Goal: Task Accomplishment & Management: Complete application form

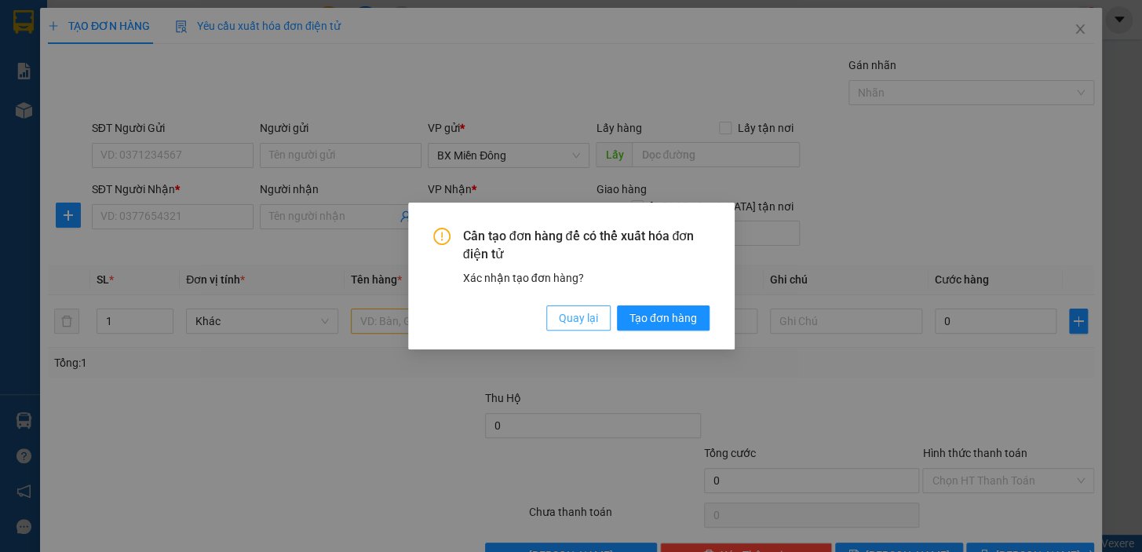
click at [596, 322] on span "Quay lại" at bounding box center [578, 317] width 39 height 17
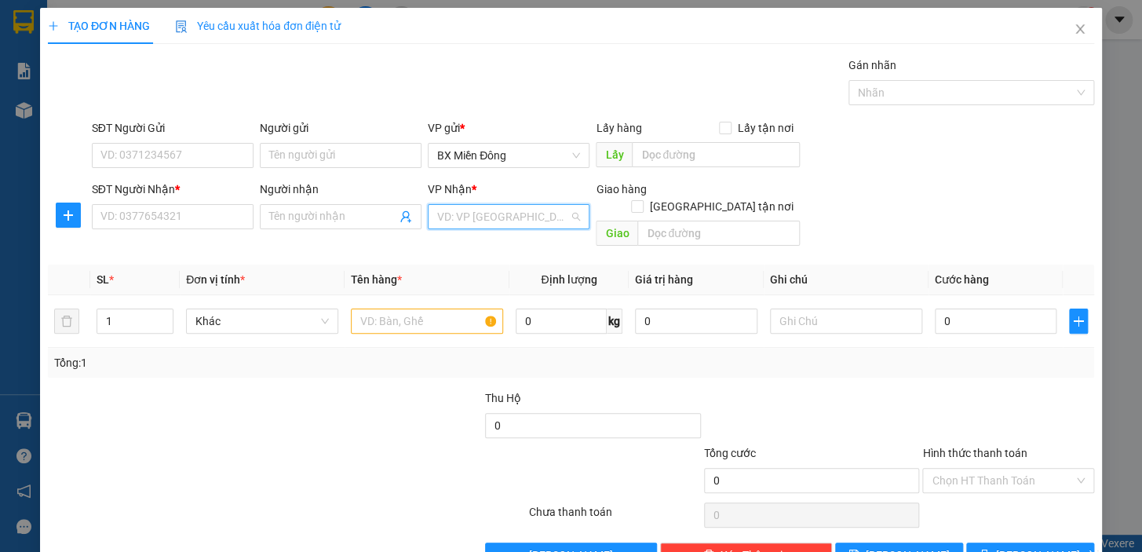
click at [501, 213] on input "search" at bounding box center [503, 217] width 132 height 24
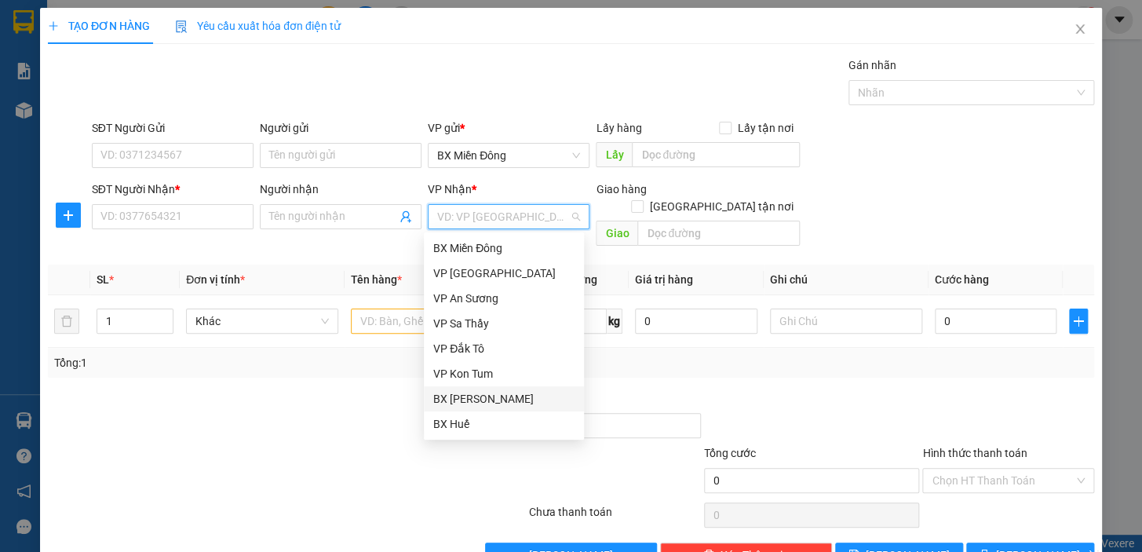
click at [537, 401] on div "BX [PERSON_NAME]" at bounding box center [503, 398] width 141 height 17
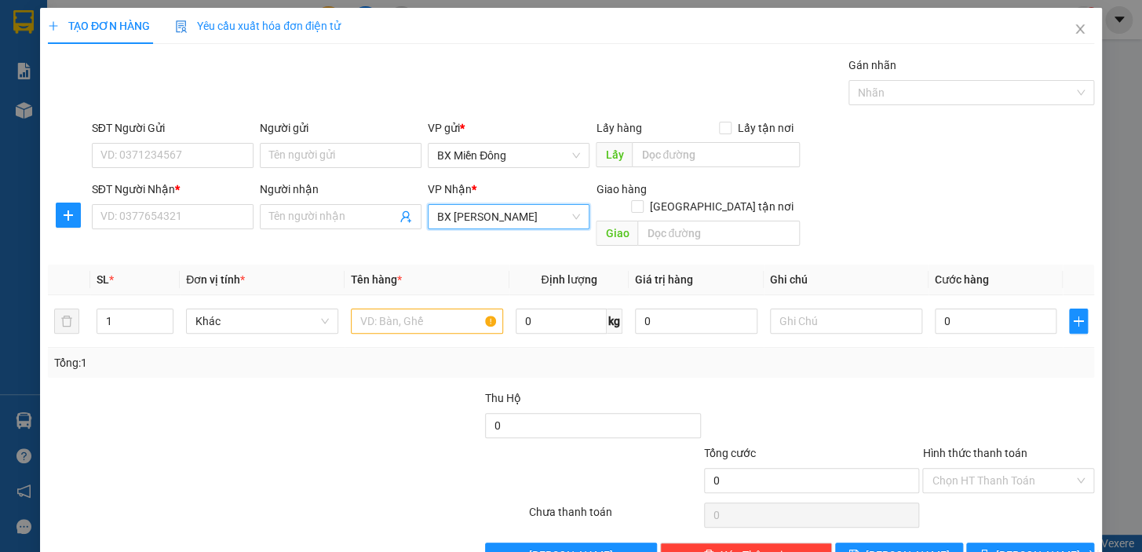
click at [235, 139] on div "SĐT Người Gửi" at bounding box center [173, 131] width 162 height 24
click at [227, 152] on input "SĐT Người Gửi" at bounding box center [173, 155] width 162 height 25
type input "01987951876"
click at [302, 158] on input "Người gửi" at bounding box center [341, 155] width 162 height 25
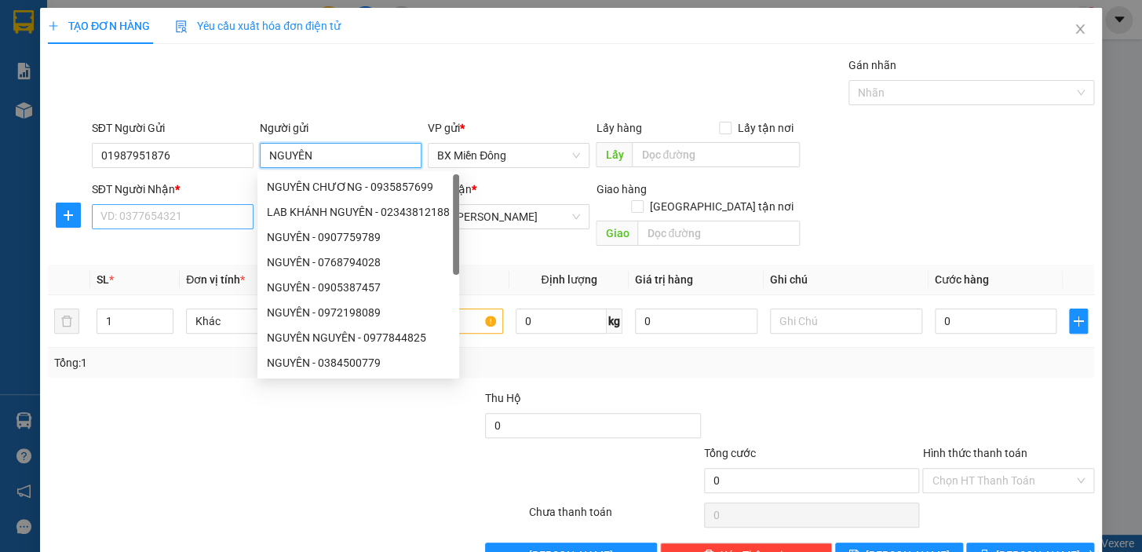
type input "NGUYÊN"
click at [238, 220] on input "SĐT Người Nhận *" at bounding box center [173, 216] width 162 height 25
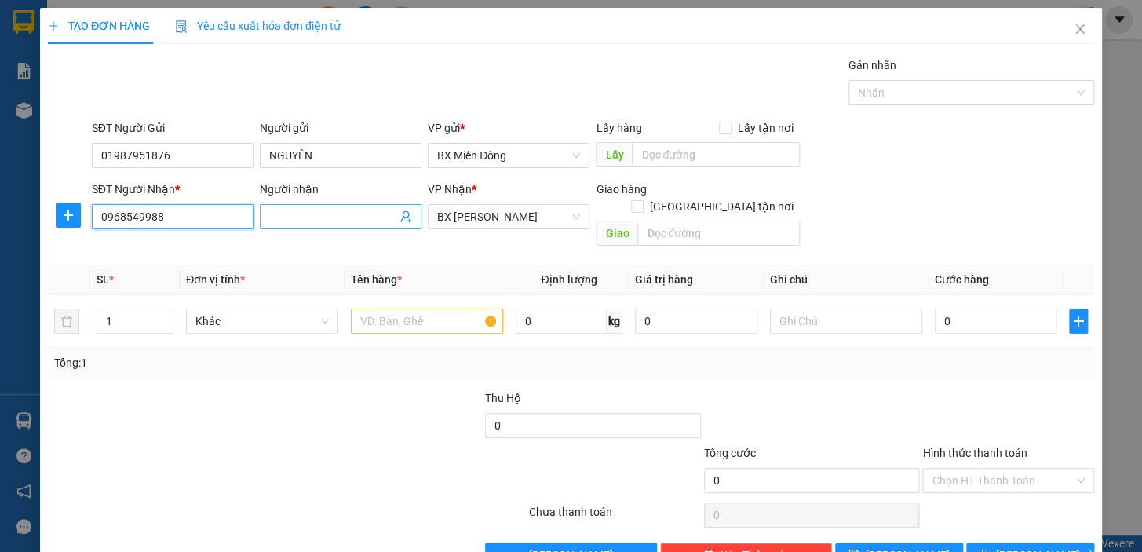
type input "0968549988"
click at [322, 220] on input "Người nhận" at bounding box center [332, 216] width 127 height 17
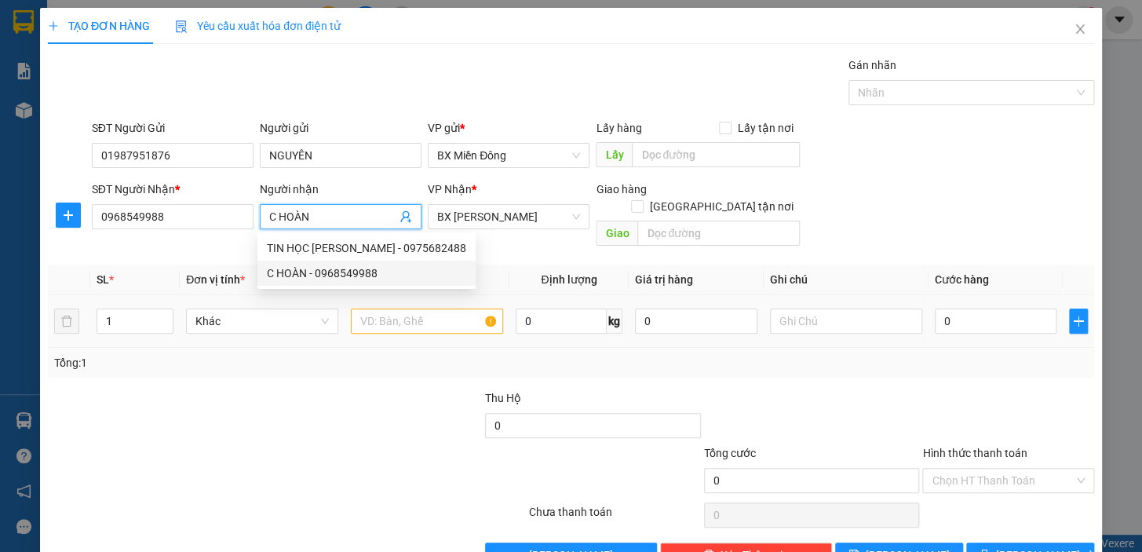
type input "C HOÀN"
click at [431, 308] on input "text" at bounding box center [427, 320] width 152 height 25
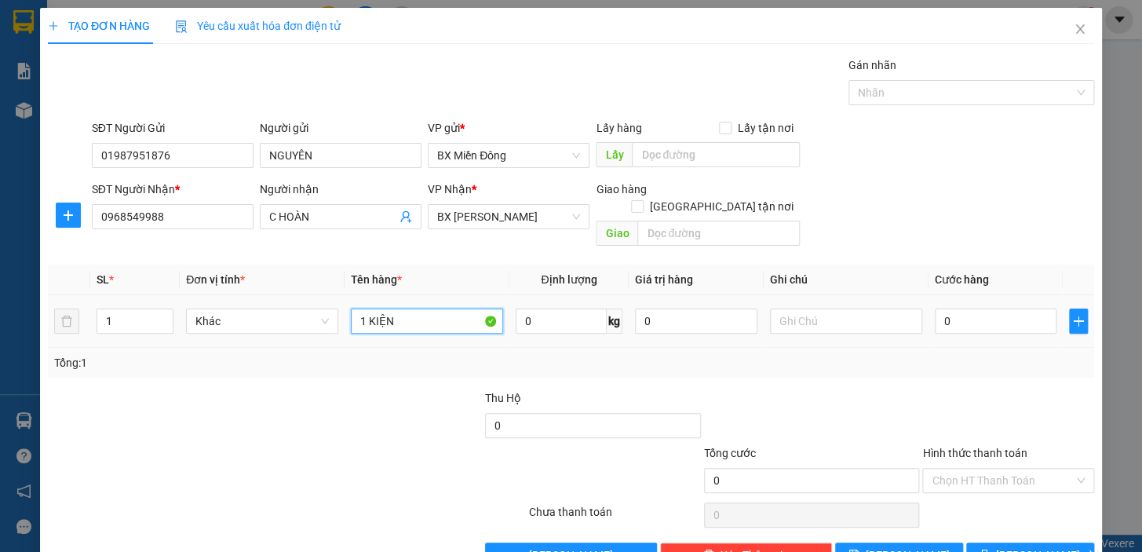
type input "1 KIỆN"
click at [964, 305] on div "0" at bounding box center [996, 320] width 122 height 31
click at [957, 308] on input "0" at bounding box center [996, 320] width 122 height 25
type input "8"
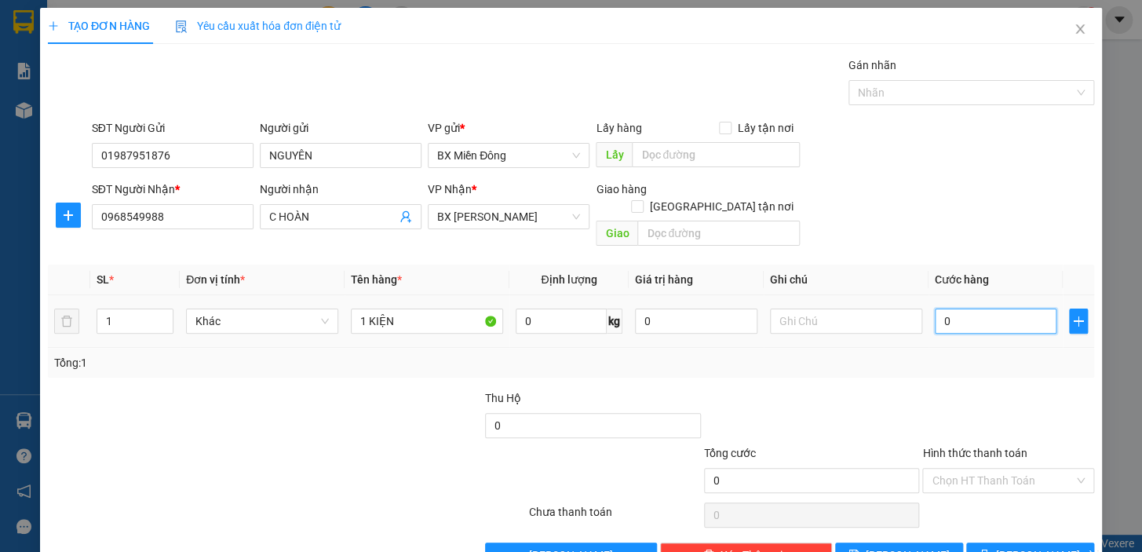
type input "8"
type input "80"
type input "80.000"
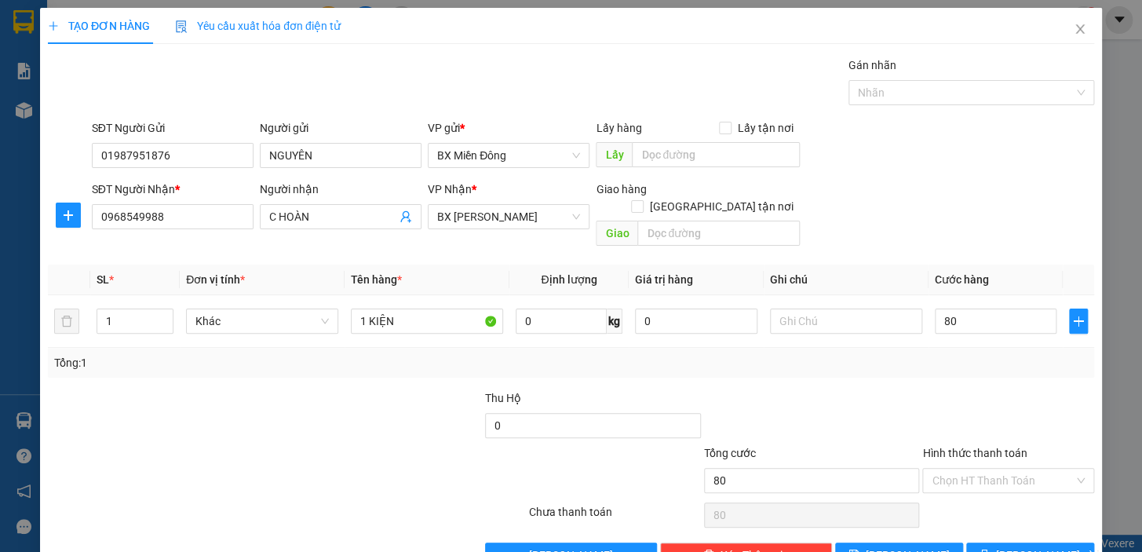
type input "80.000"
drag, startPoint x: 990, startPoint y: 372, endPoint x: 975, endPoint y: 449, distance: 78.5
click at [989, 389] on div at bounding box center [1007, 416] width 175 height 55
click at [1016, 546] on span "[PERSON_NAME] và In" at bounding box center [1051, 554] width 110 height 17
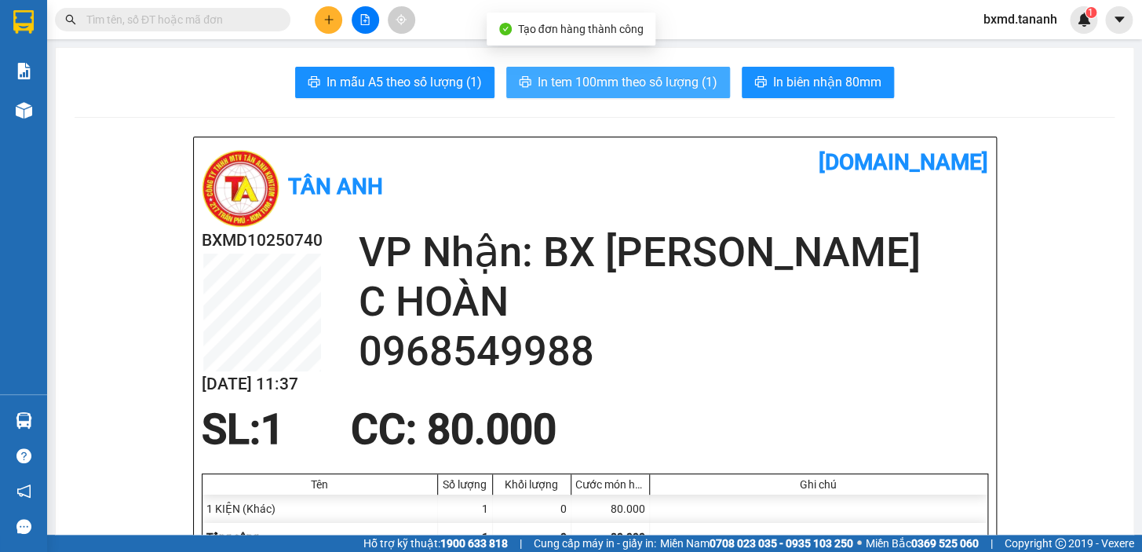
click at [682, 86] on span "In tem 100mm theo số lượng (1)" at bounding box center [627, 82] width 180 height 20
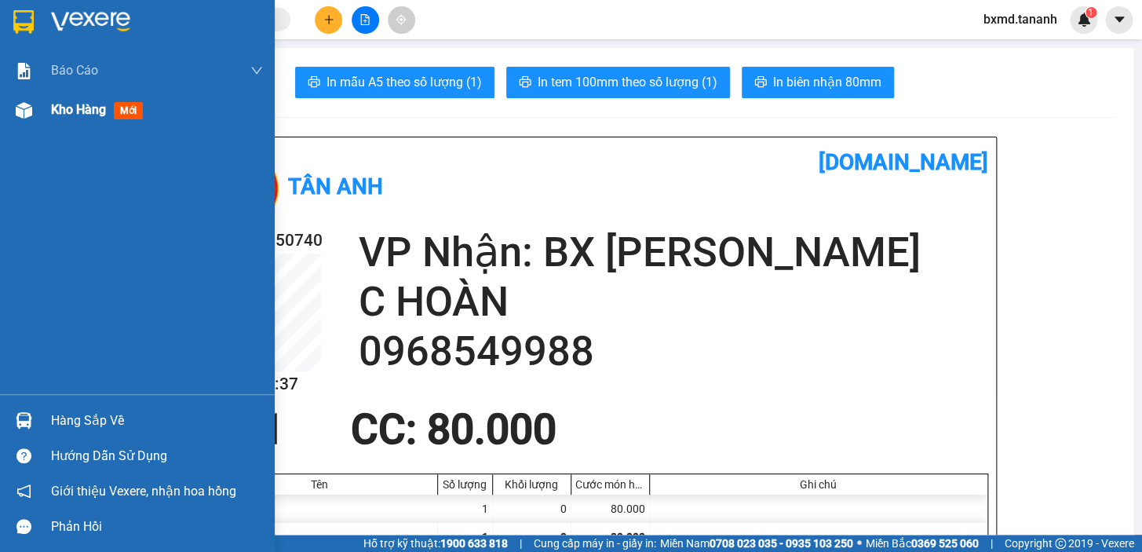
click at [10, 107] on div at bounding box center [23, 110] width 27 height 27
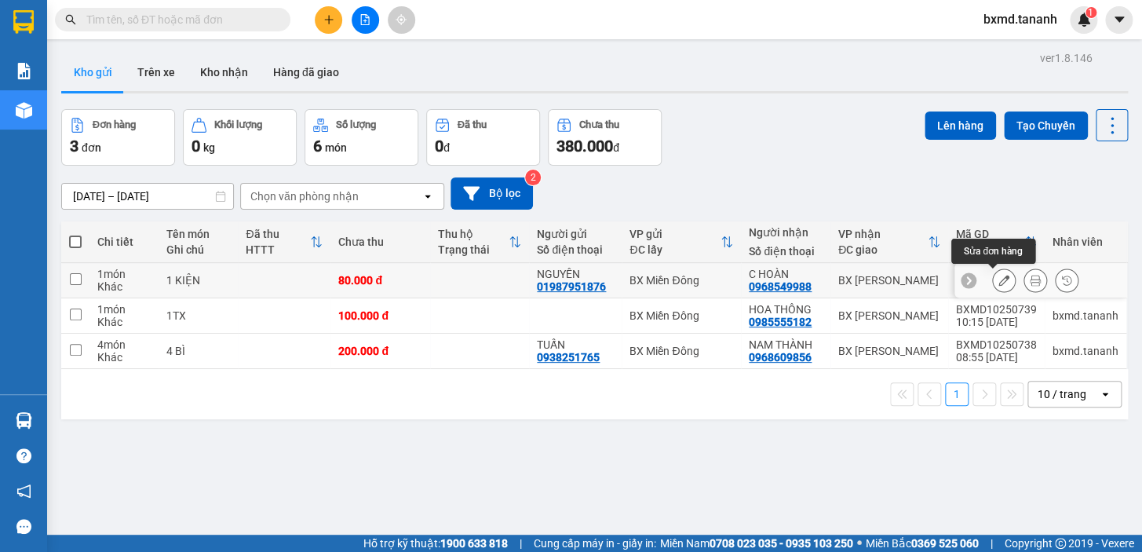
click at [998, 280] on icon at bounding box center [1003, 280] width 11 height 11
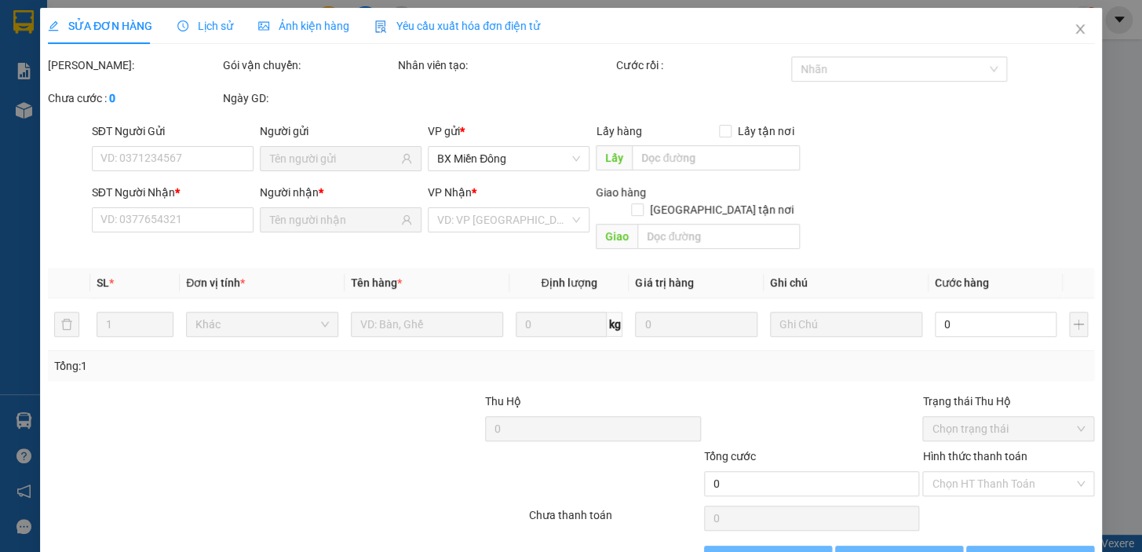
type input "01987951876"
type input "0968549988"
type input "80.000"
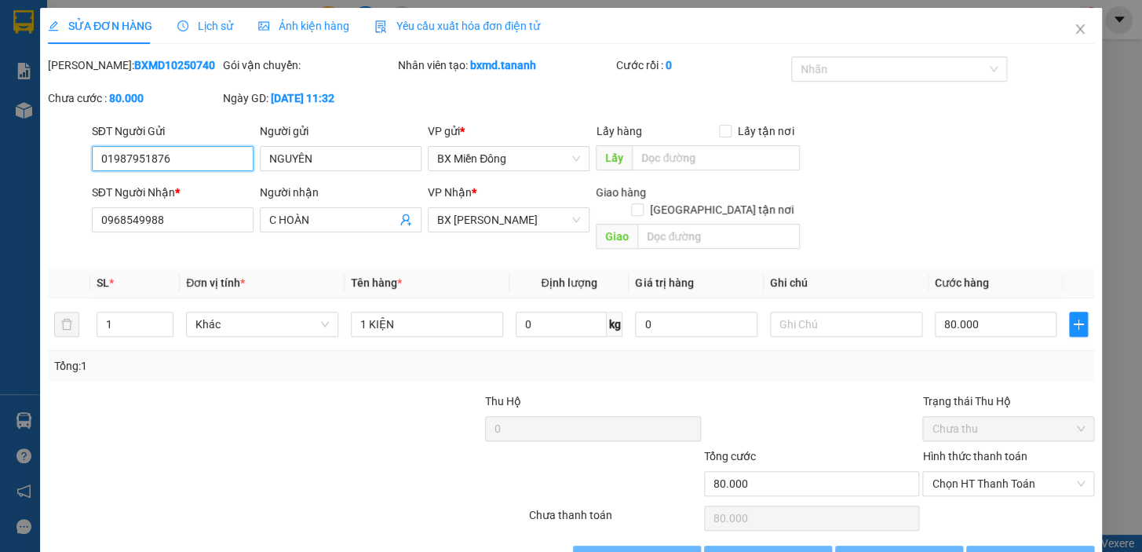
scroll to position [24, 0]
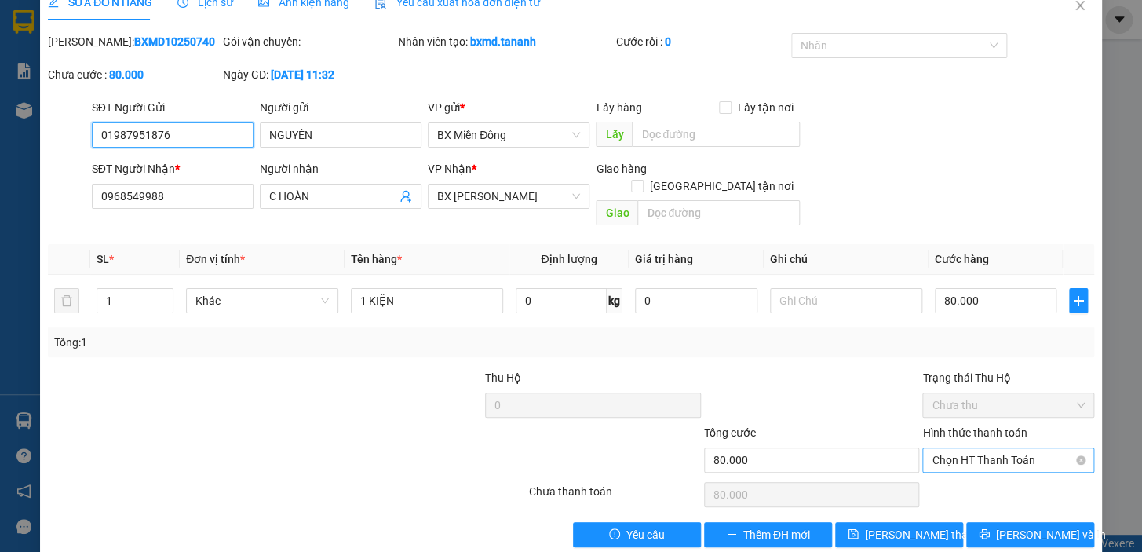
click at [981, 448] on span "Chọn HT Thanh Toán" at bounding box center [1007, 460] width 153 height 24
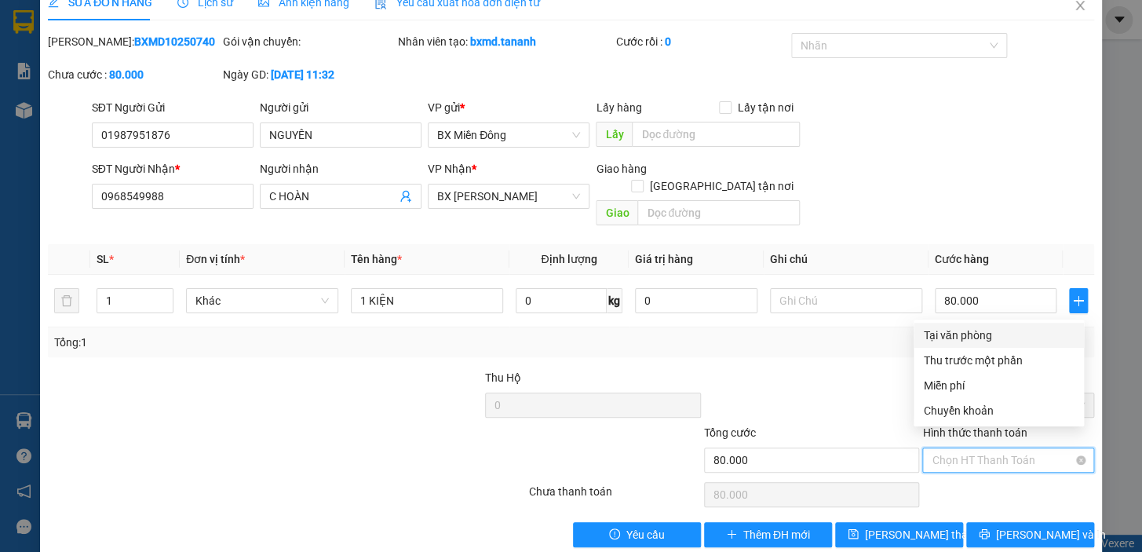
click at [997, 448] on span "Chọn HT Thanh Toán" at bounding box center [1007, 460] width 153 height 24
click at [965, 324] on div "Tại văn phòng" at bounding box center [998, 334] width 170 height 25
type input "0"
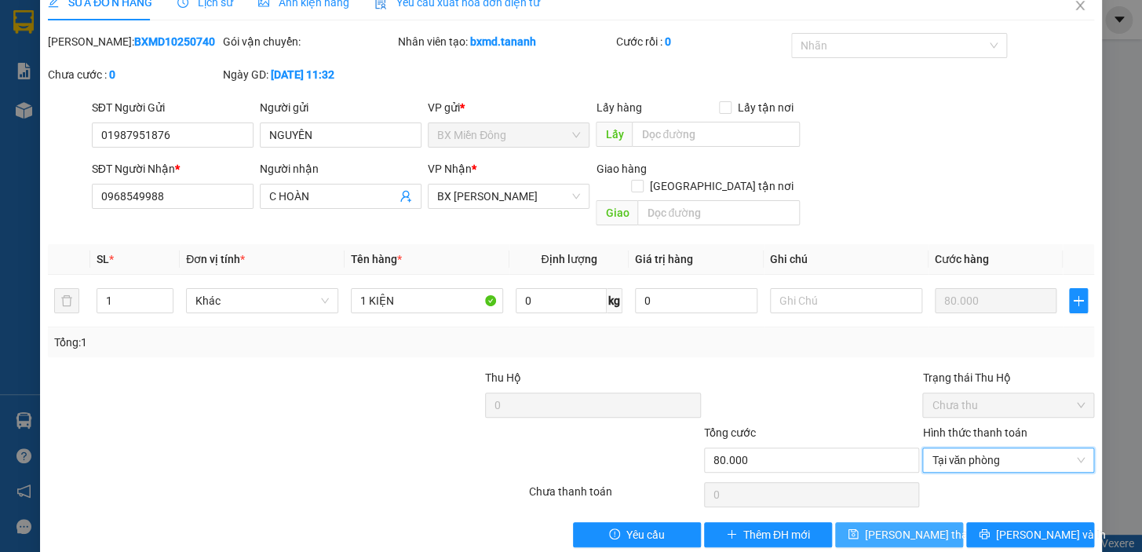
click at [906, 526] on span "[PERSON_NAME] thay đổi" at bounding box center [928, 534] width 126 height 17
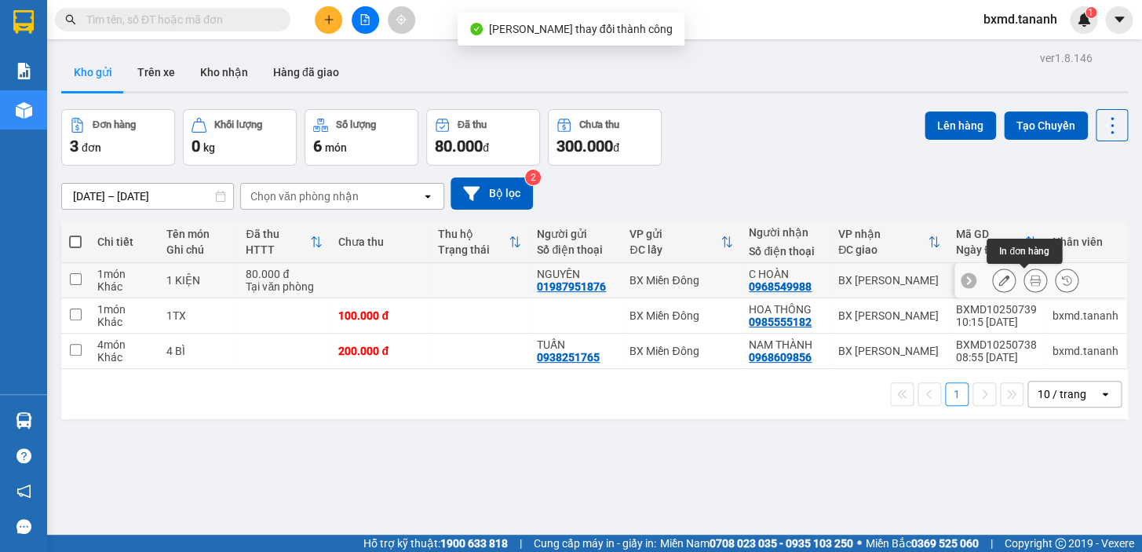
click at [1029, 279] on icon at bounding box center [1034, 280] width 11 height 11
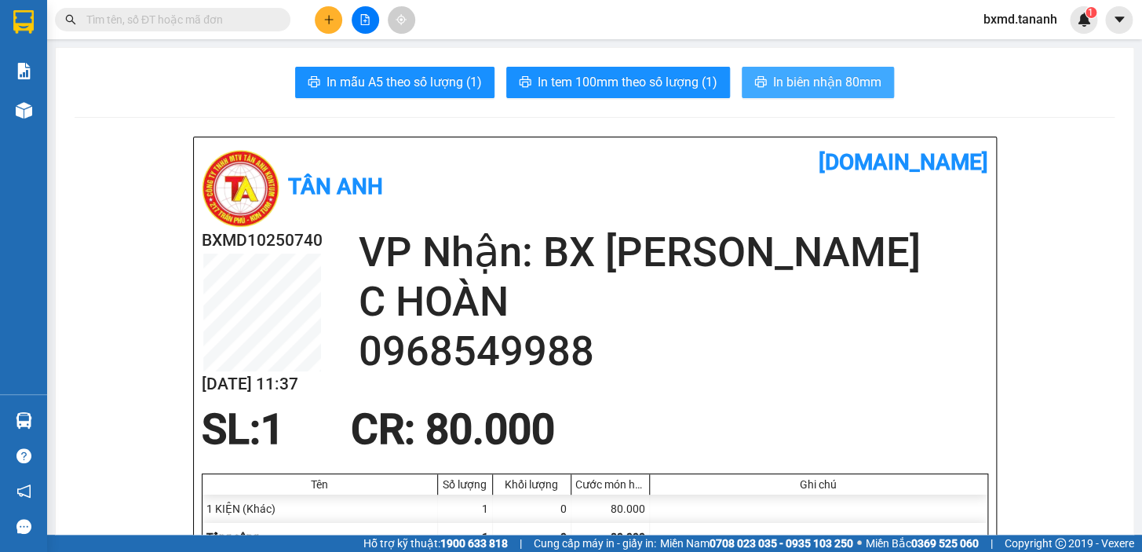
click at [808, 80] on span "In biên nhận 80mm" at bounding box center [827, 82] width 108 height 20
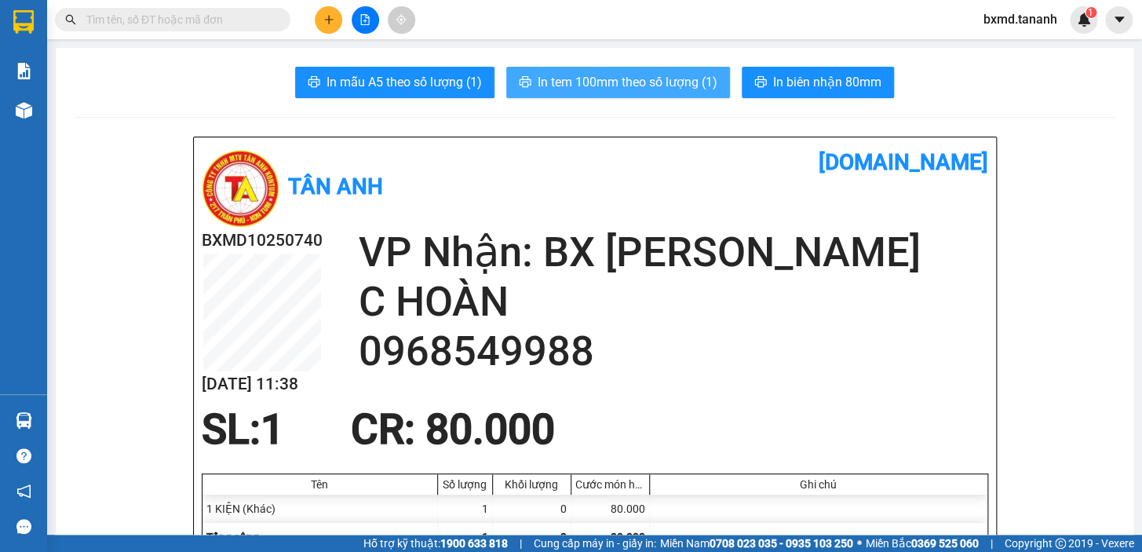
click at [692, 89] on span "In tem 100mm theo số lượng (1)" at bounding box center [627, 82] width 180 height 20
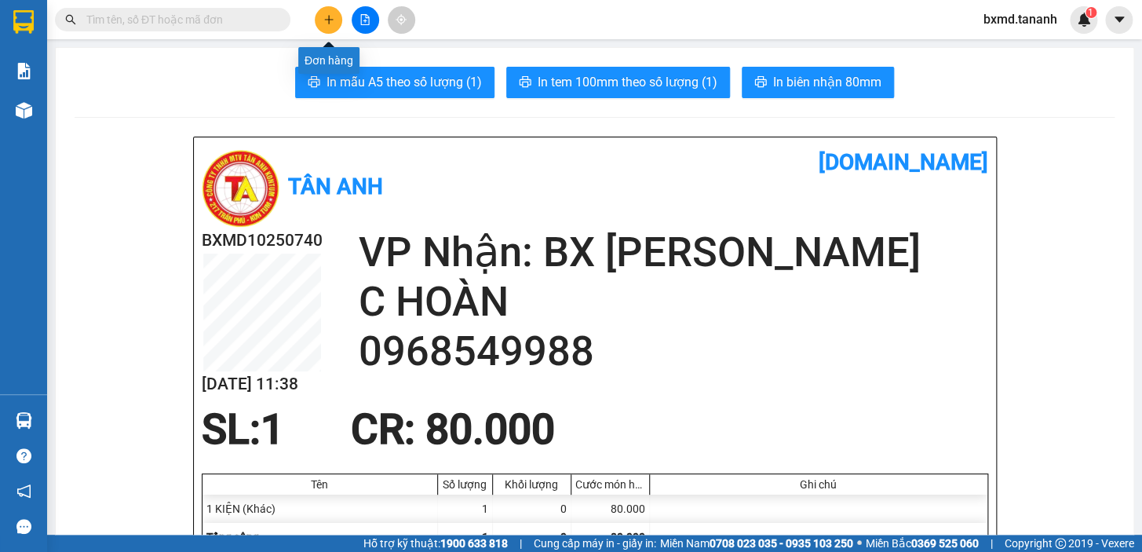
click at [326, 16] on icon "plus" at bounding box center [328, 19] width 11 height 11
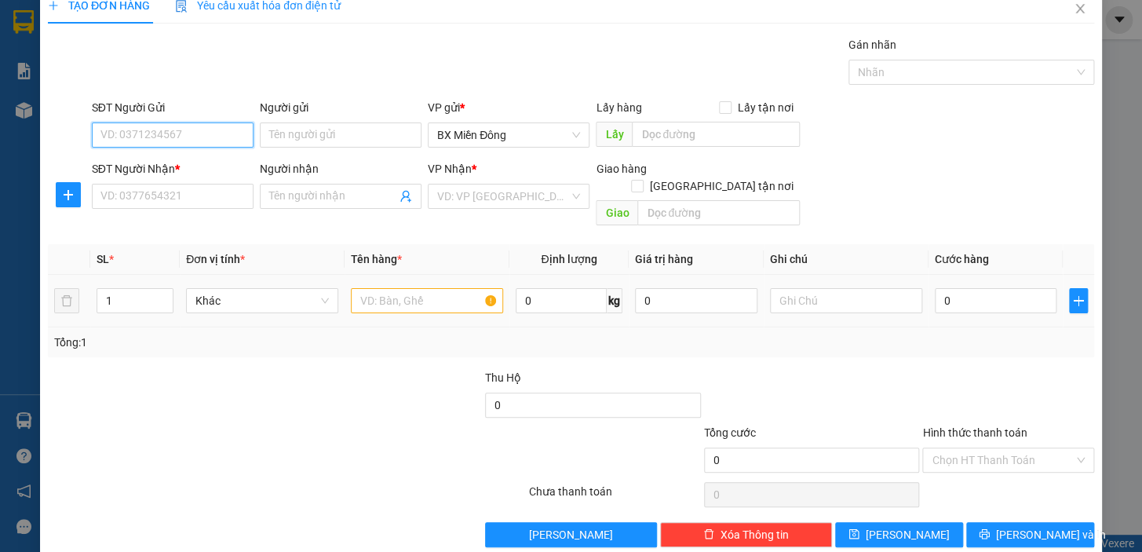
scroll to position [28, 0]
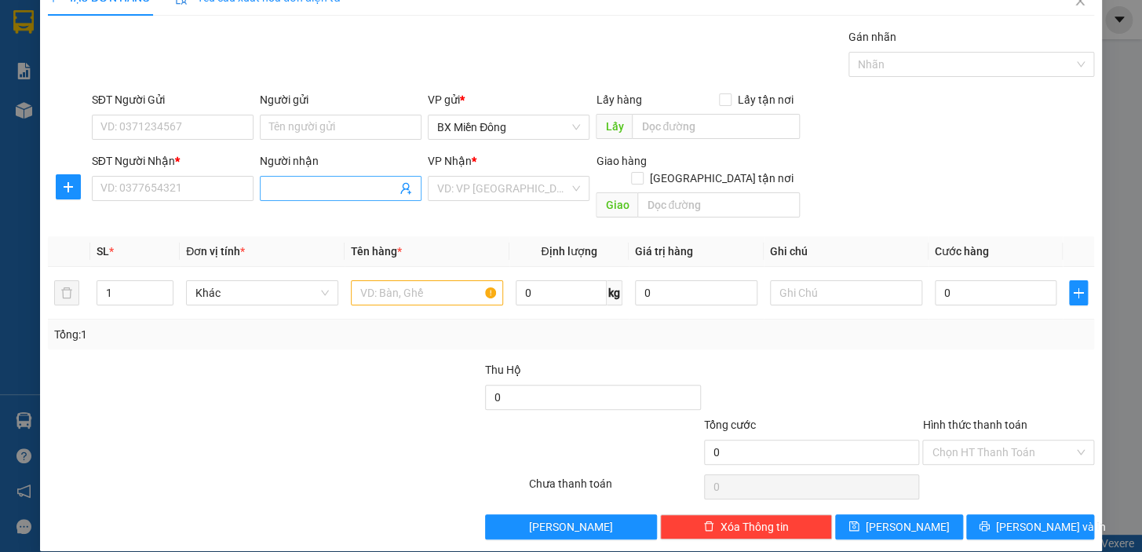
click at [308, 184] on input "Người nhận" at bounding box center [332, 188] width 127 height 17
type input "SƠ OANH"
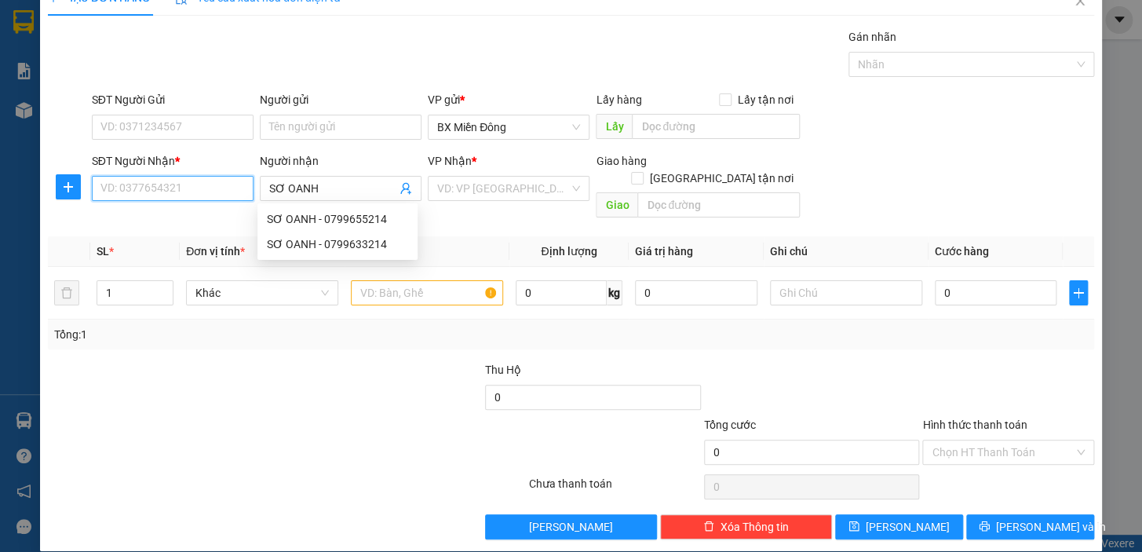
click at [210, 188] on input "SĐT Người Nhận *" at bounding box center [173, 188] width 162 height 25
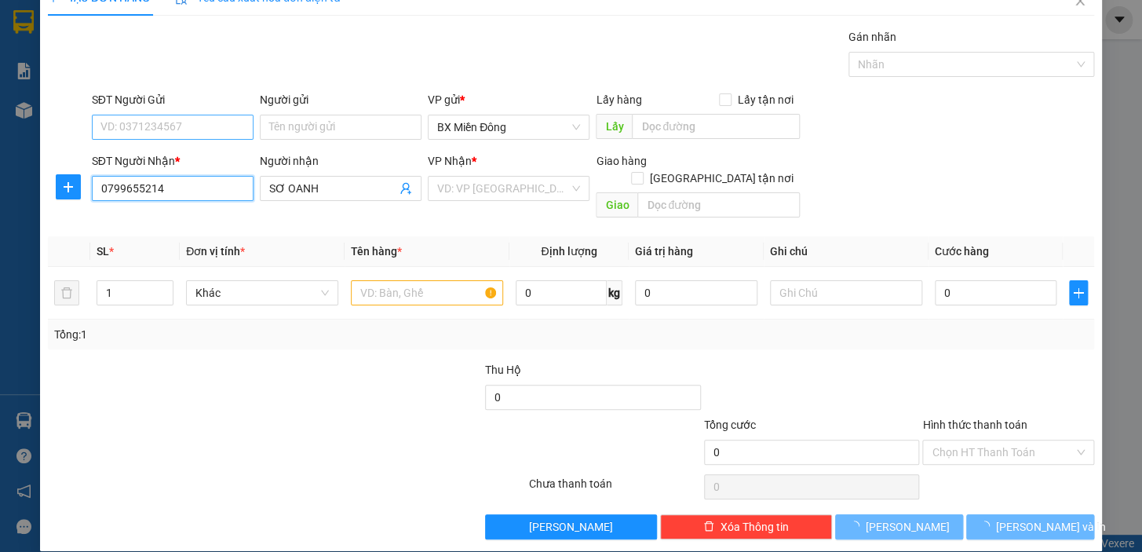
type input "0799655214"
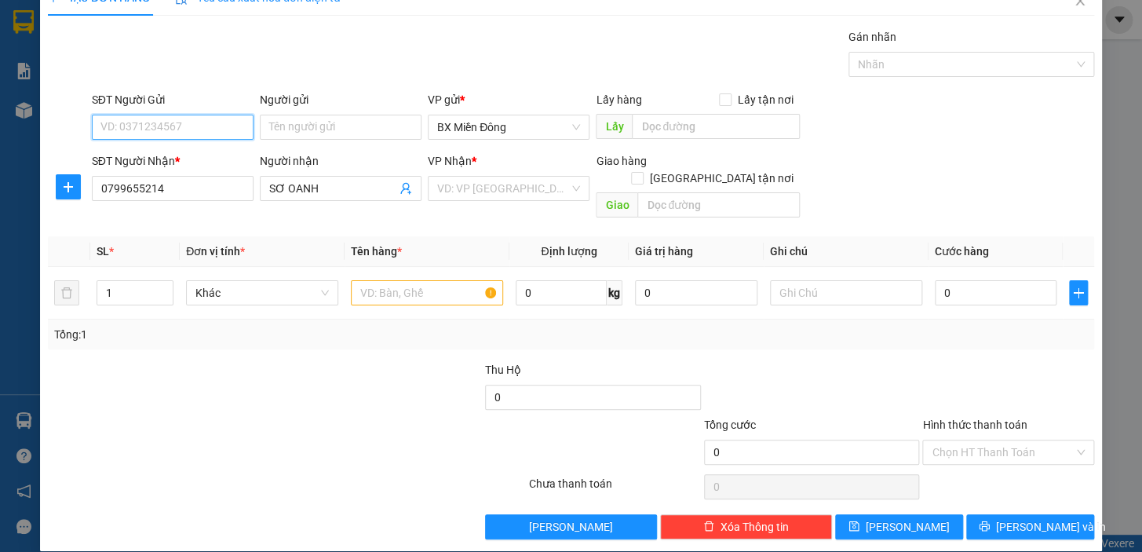
click at [195, 124] on input "SĐT Người Gửi" at bounding box center [173, 127] width 162 height 25
type input "0945797871"
click at [359, 119] on input "Người gửi" at bounding box center [341, 127] width 162 height 25
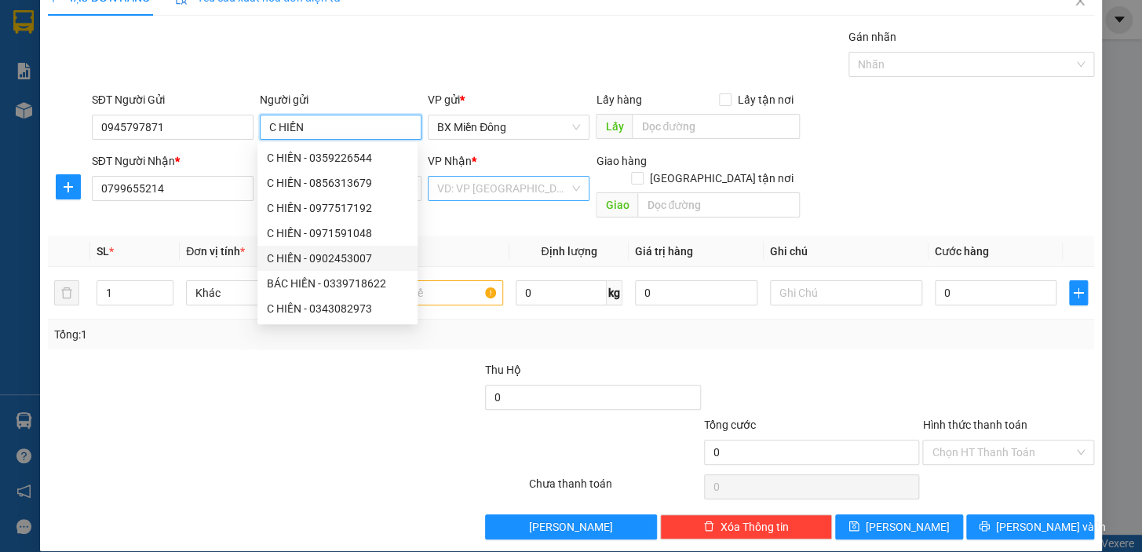
click at [574, 188] on div "VD: VP [GEOGRAPHIC_DATA]" at bounding box center [509, 188] width 162 height 25
type input "C HIỀN"
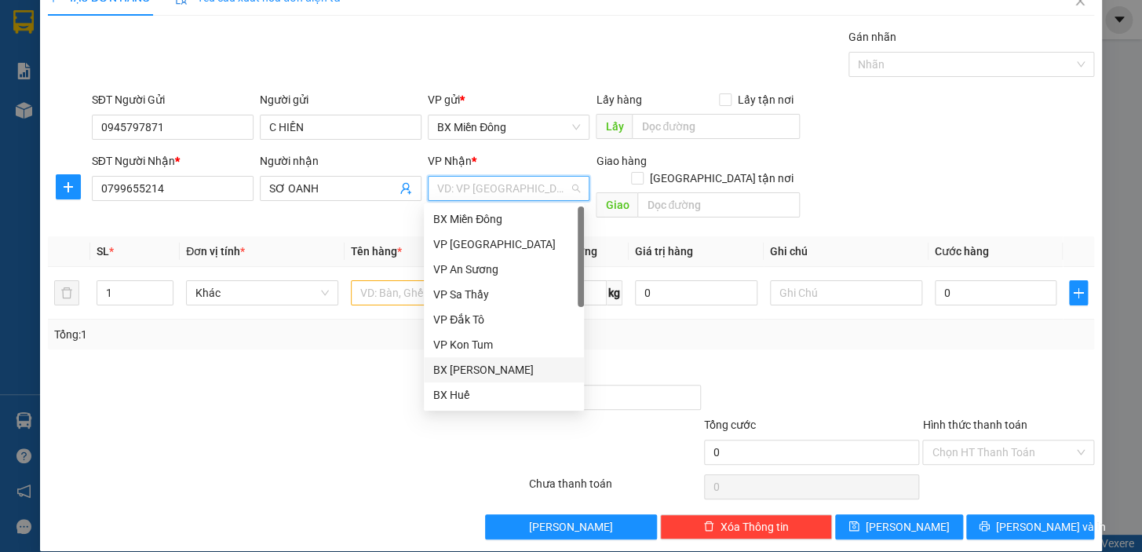
scroll to position [142, 0]
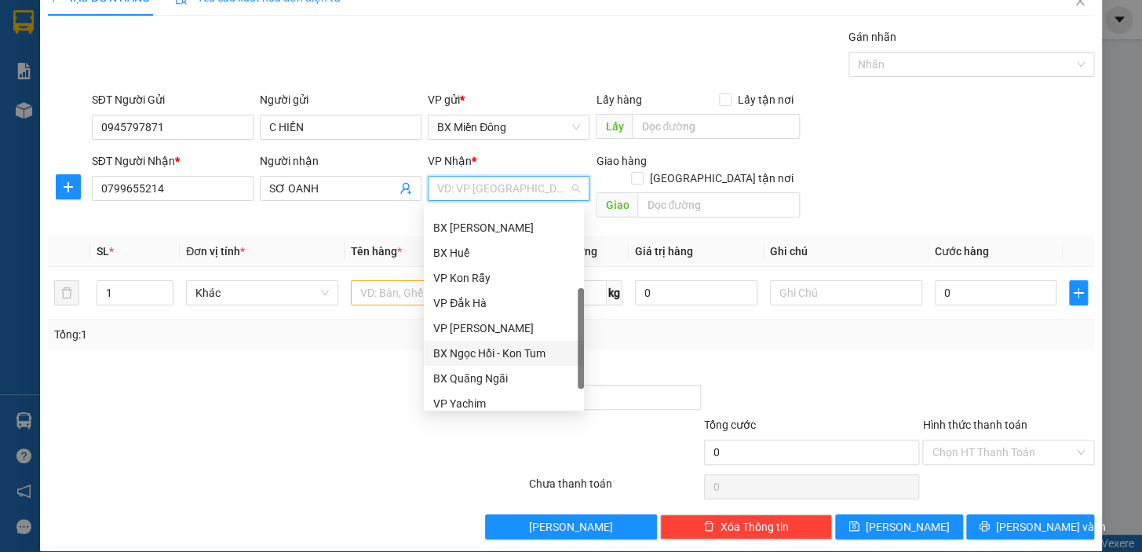
click at [508, 357] on div "BX Ngọc Hồi - Kon Tum" at bounding box center [503, 352] width 141 height 17
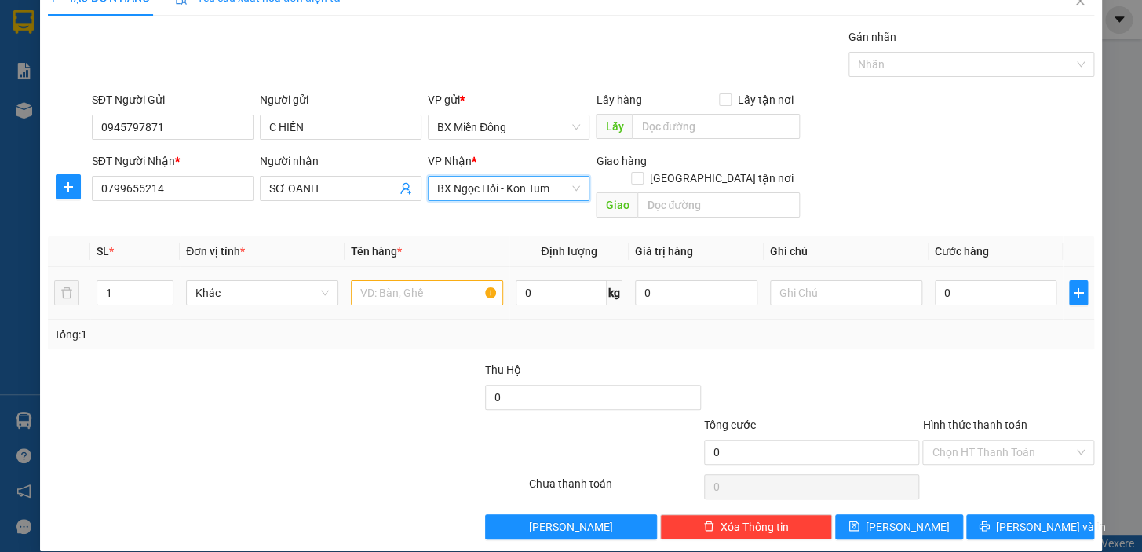
click at [49, 267] on tr "1 Khác 0 kg 0 0" at bounding box center [571, 293] width 1046 height 53
type input "3"
click at [351, 280] on input "text" at bounding box center [427, 292] width 152 height 25
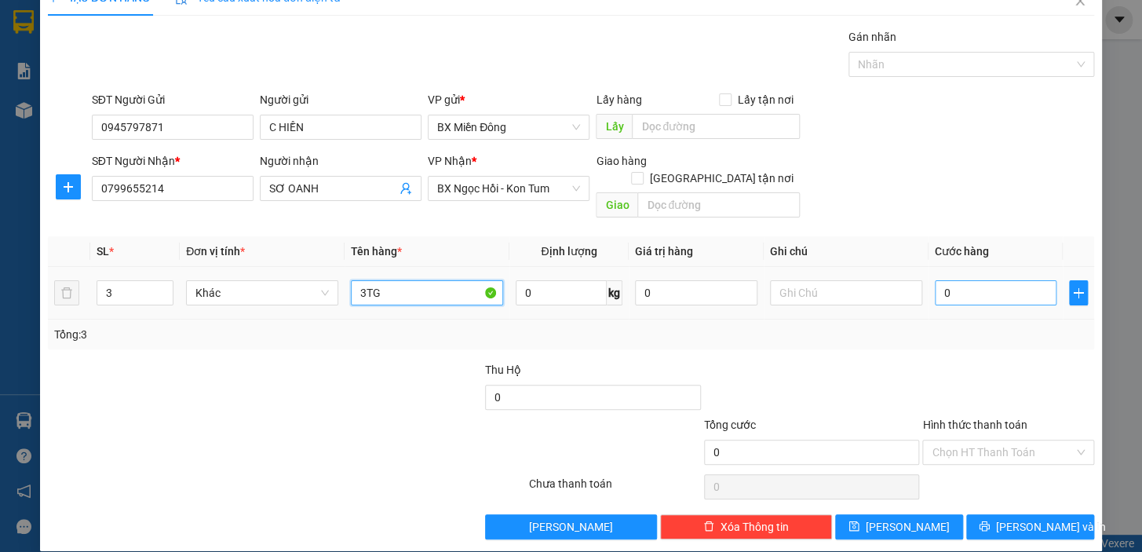
type input "3TG"
type input "0"
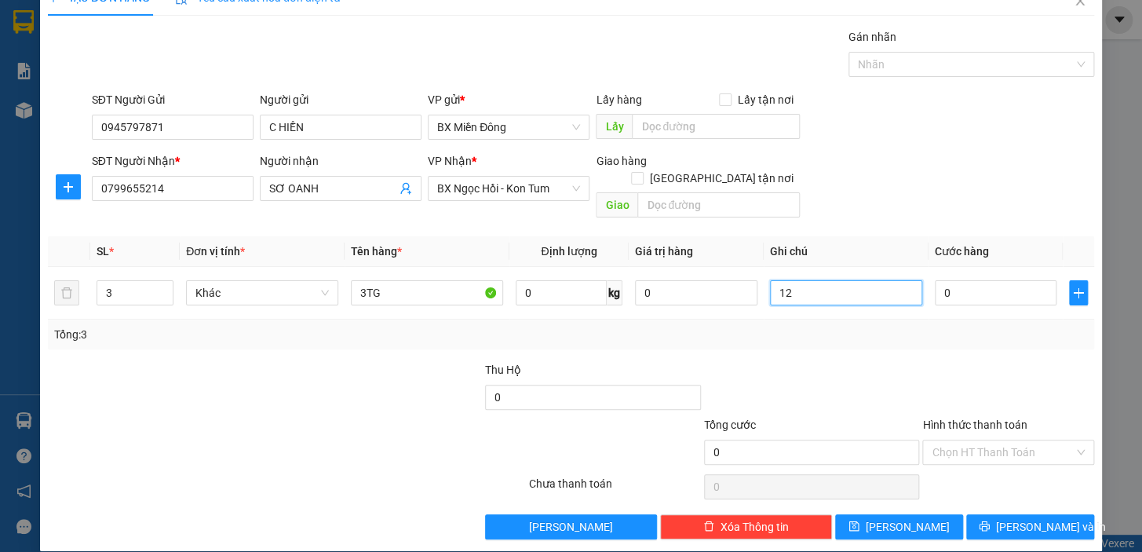
type input "1"
type input "12"
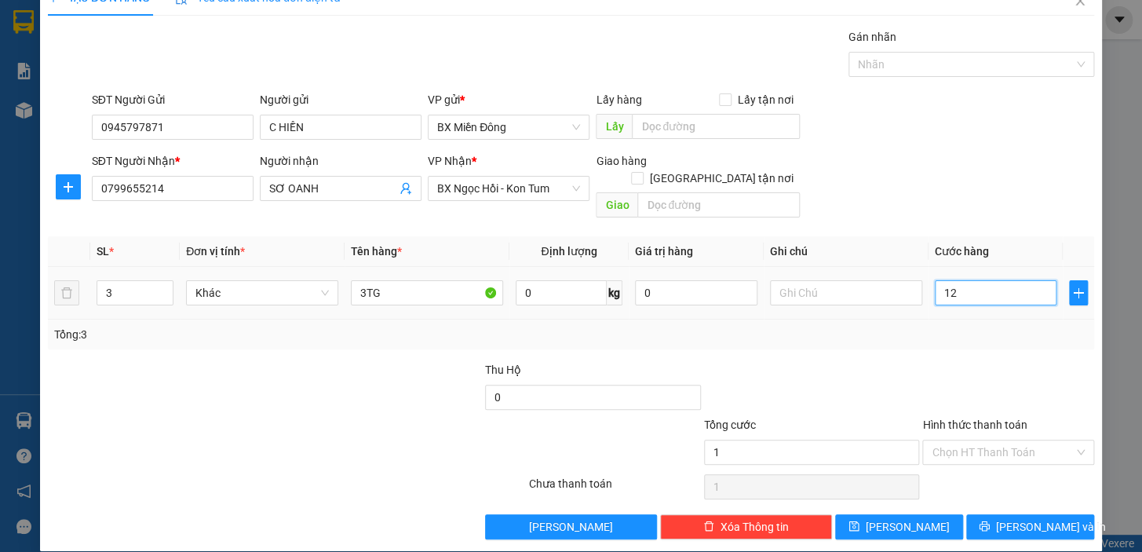
type input "12"
type input "120"
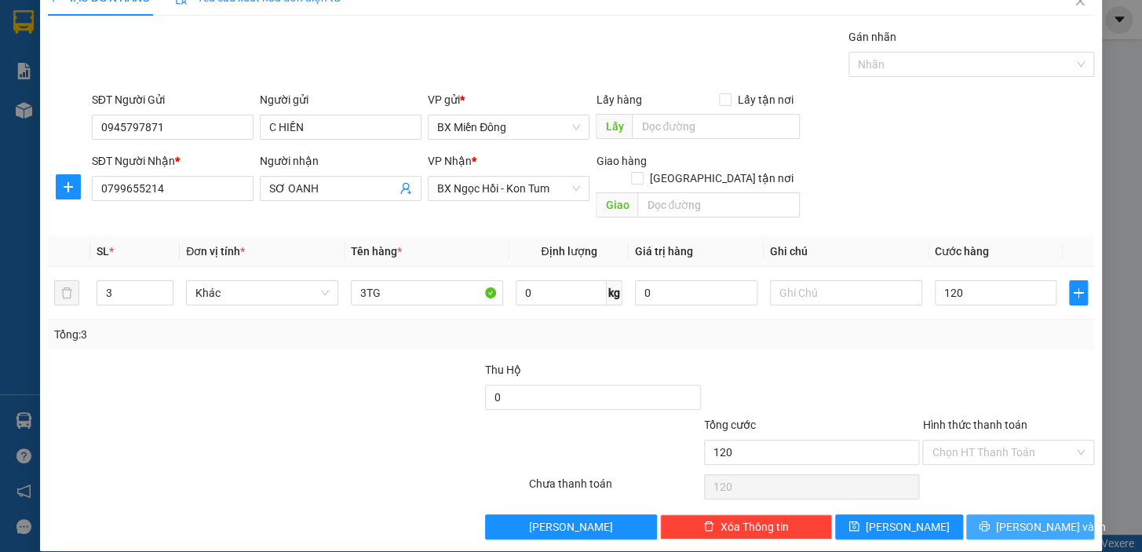
type input "120.000"
click at [1035, 518] on span "[PERSON_NAME] và In" at bounding box center [1051, 526] width 110 height 17
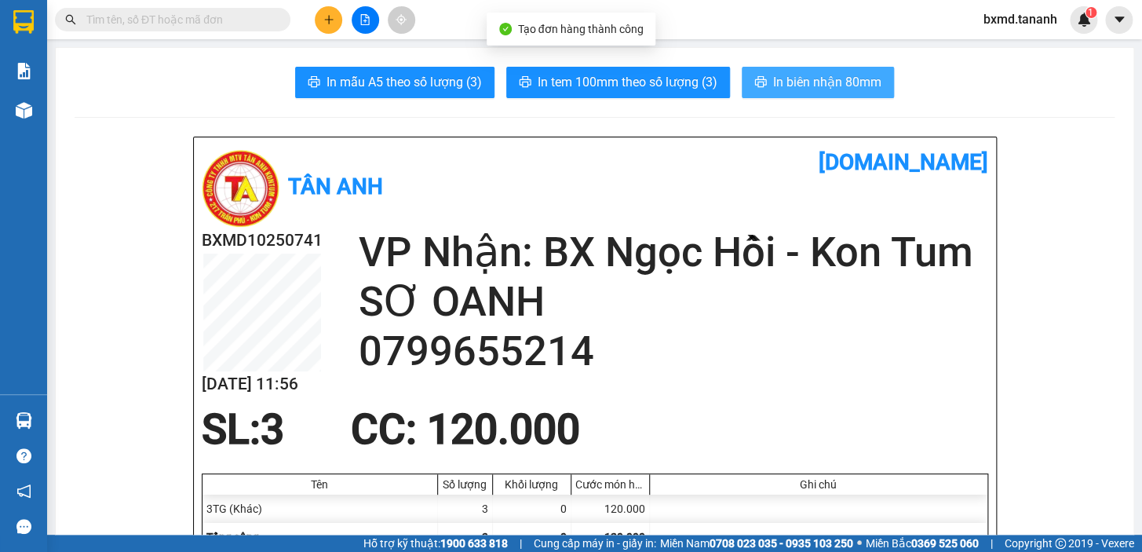
click at [801, 78] on span "In biên nhận 80mm" at bounding box center [827, 82] width 108 height 20
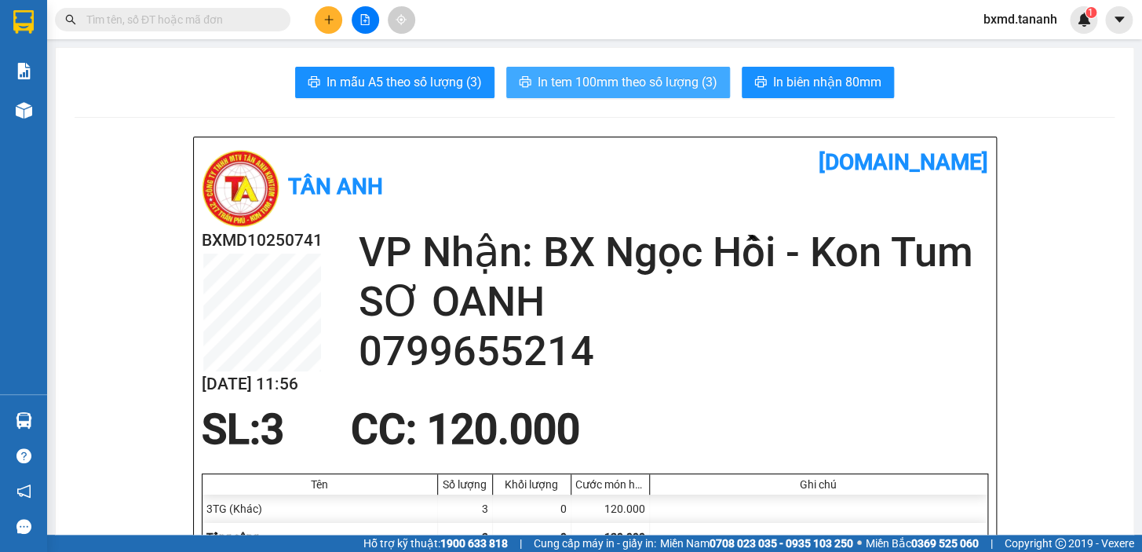
click at [598, 83] on span "In tem 100mm theo số lượng (3)" at bounding box center [627, 82] width 180 height 20
